Goal: Navigation & Orientation: Find specific page/section

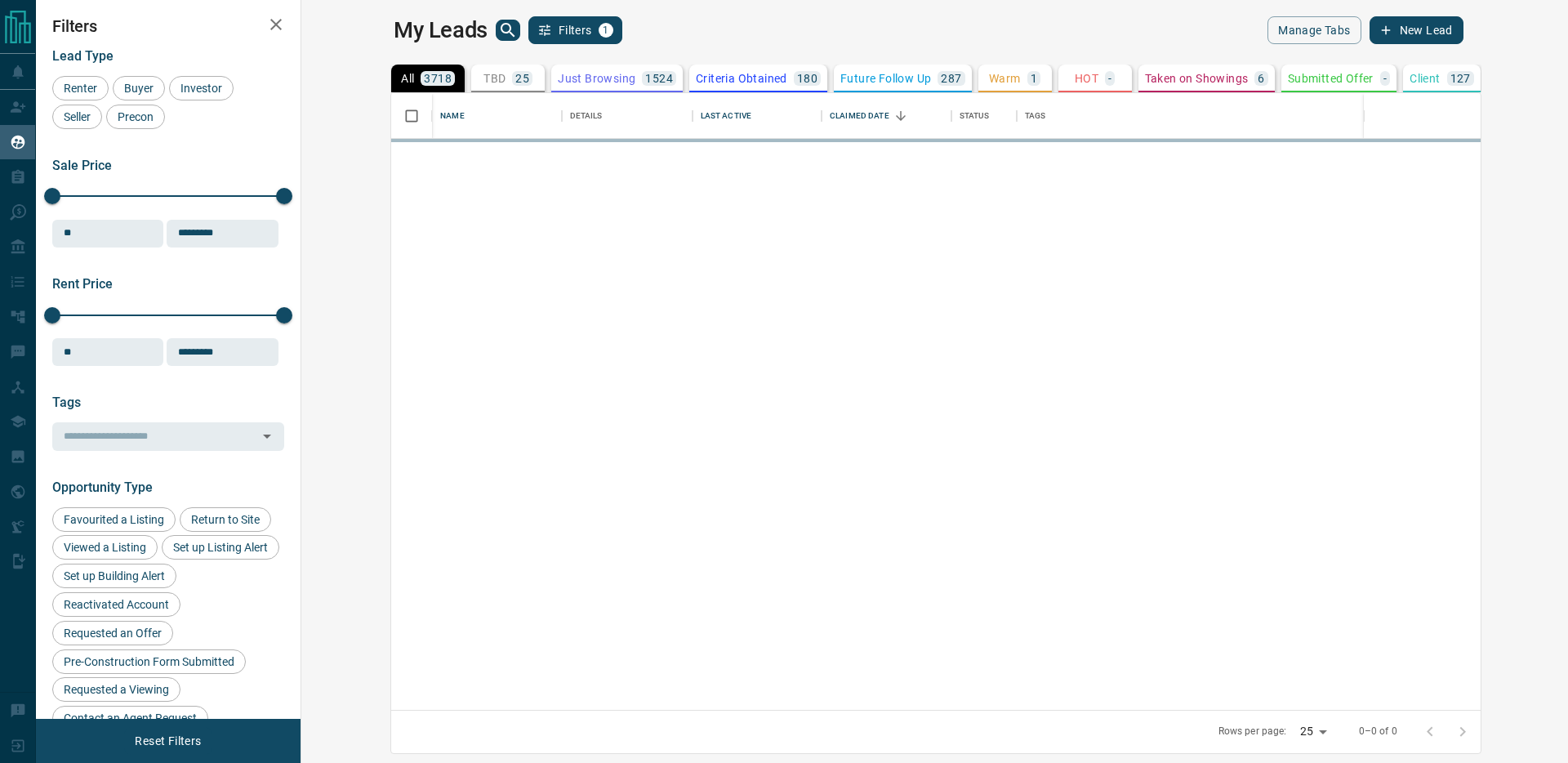
scroll to position [617, 1259]
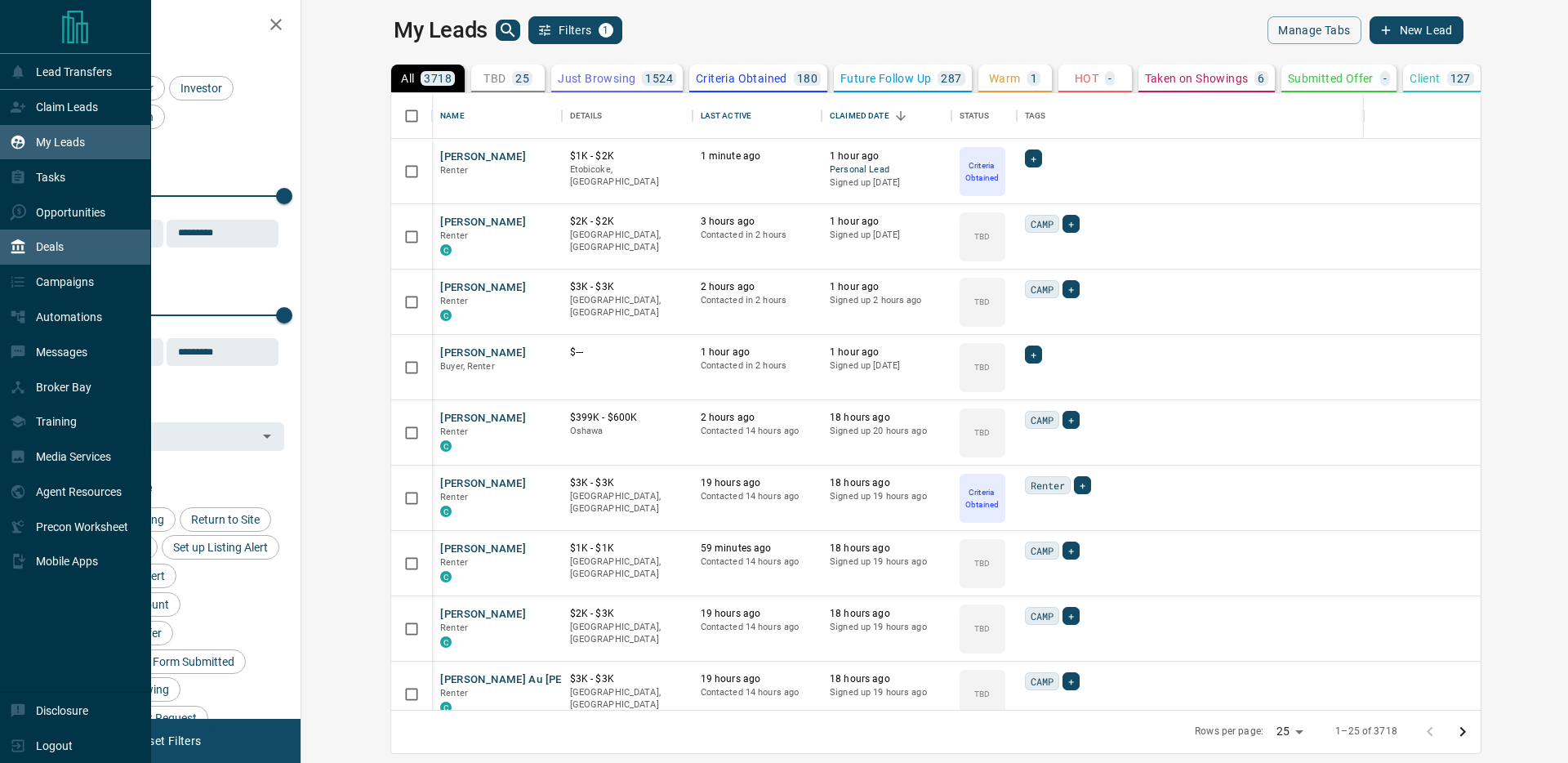
click at [68, 247] on div "Deals" at bounding box center [75, 247] width 151 height 36
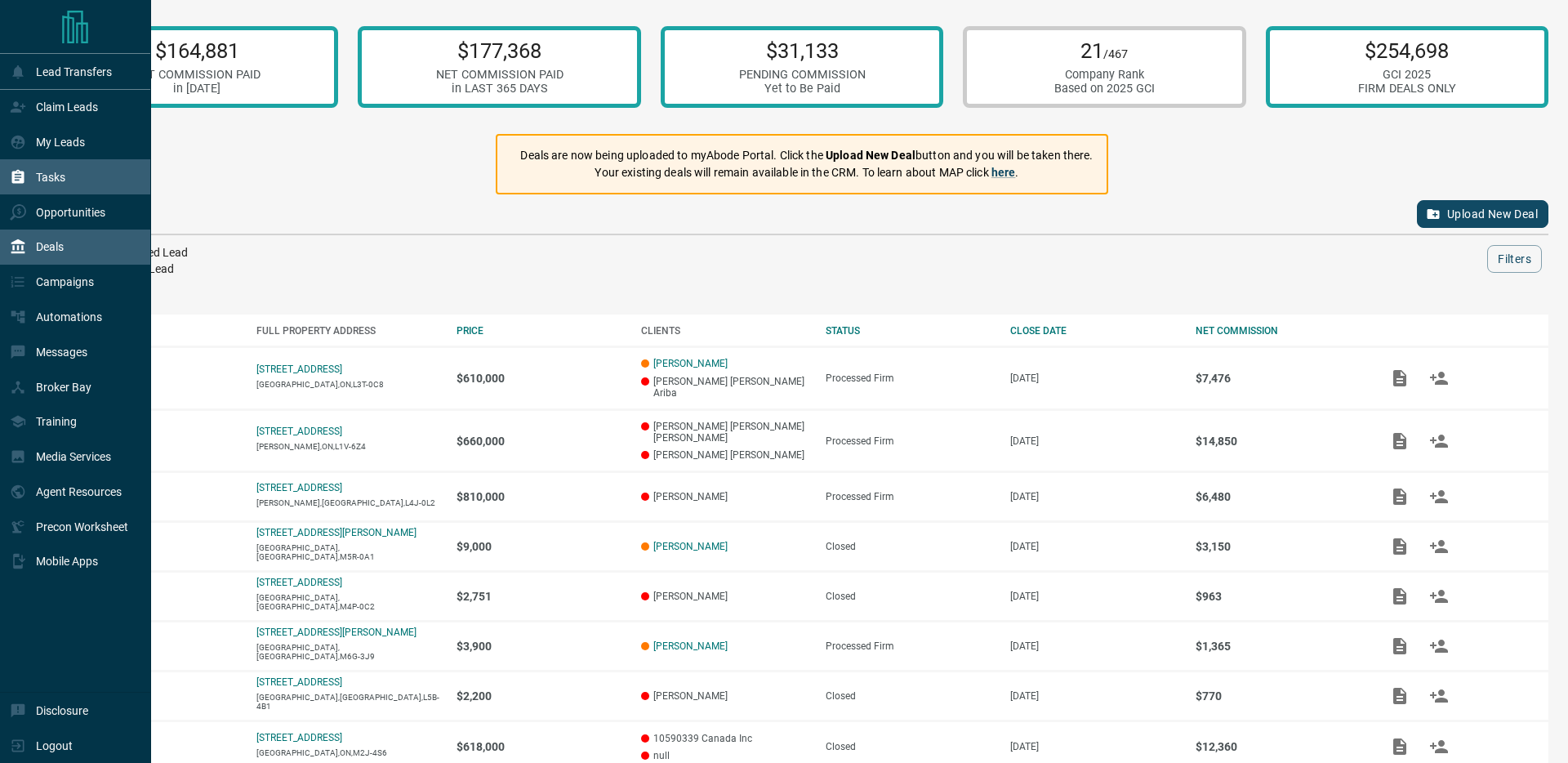
click at [74, 174] on div "Tasks" at bounding box center [75, 177] width 151 height 36
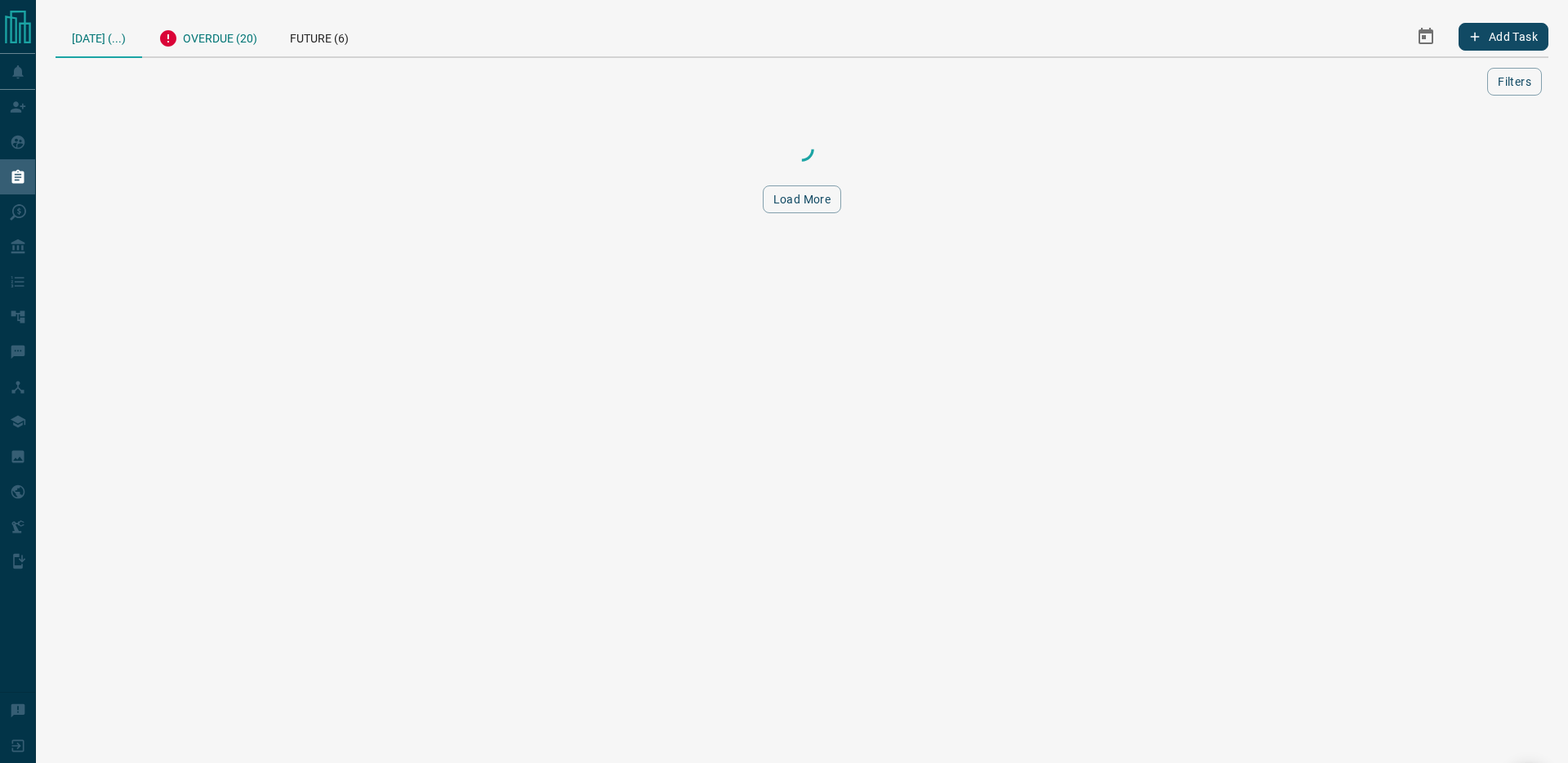
click at [227, 40] on div "Overdue (20)" at bounding box center [208, 36] width 132 height 40
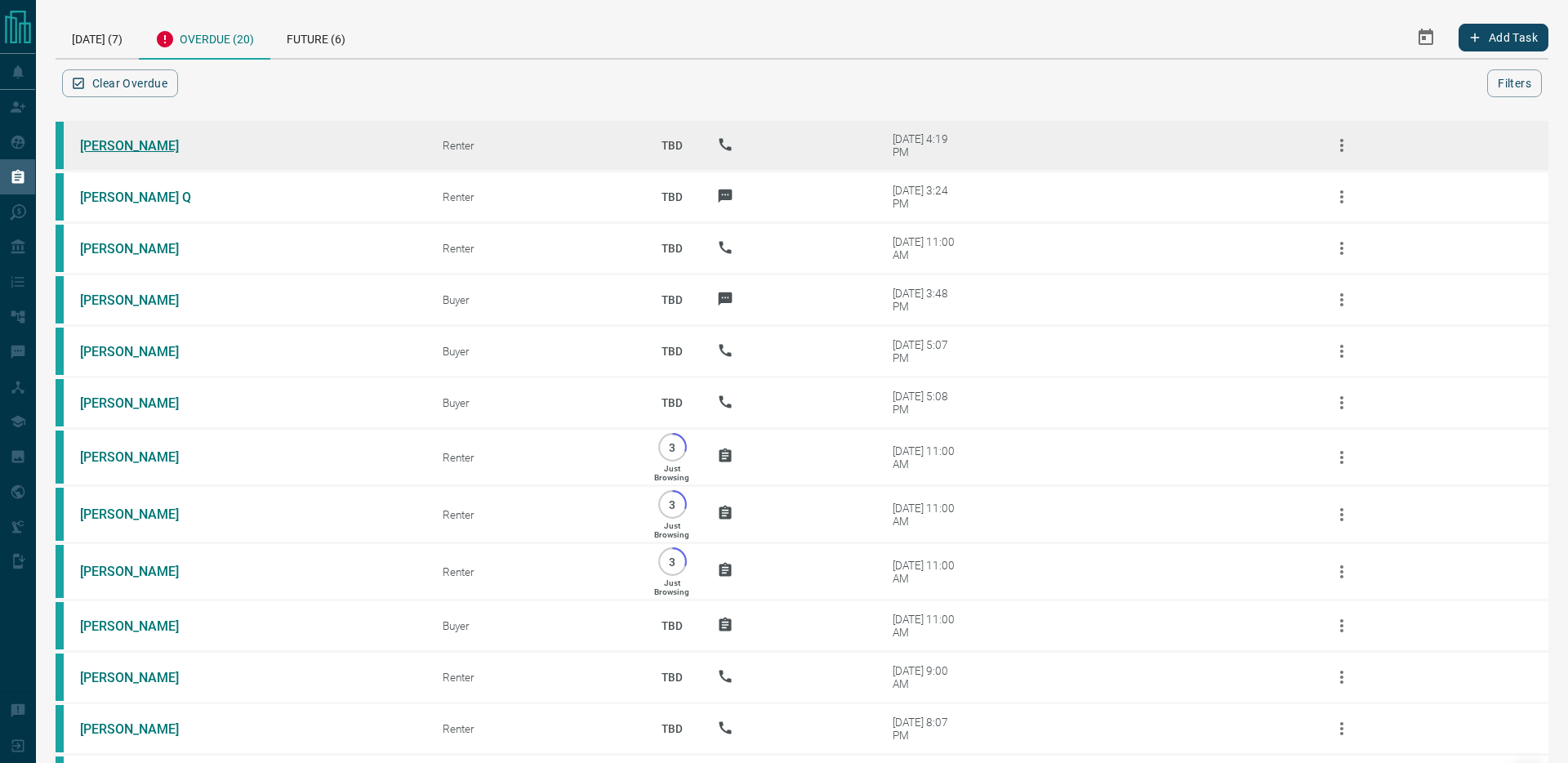
click at [142, 147] on link "[PERSON_NAME]" at bounding box center [140, 146] width 122 height 16
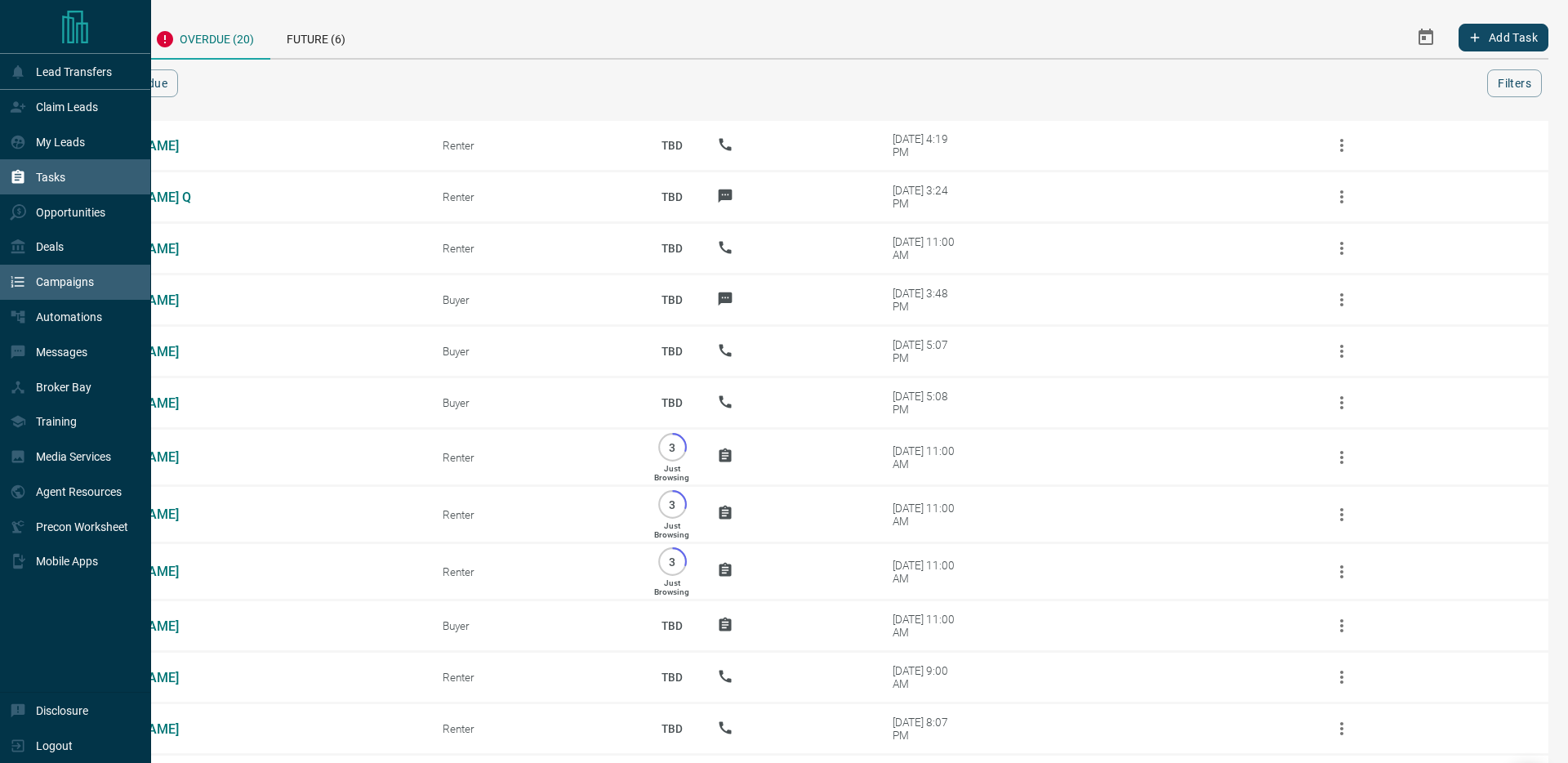
click at [75, 278] on p "Campaigns" at bounding box center [64, 282] width 58 height 13
